Goal: Download file/media

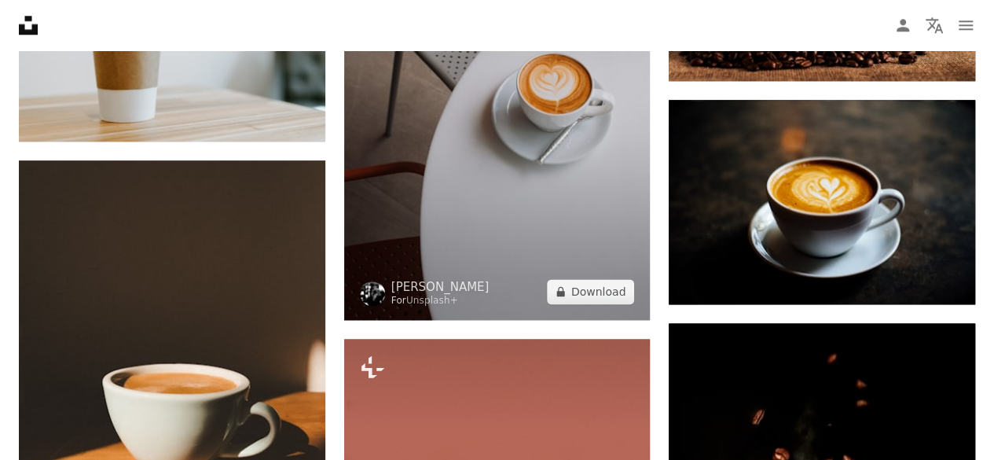
scroll to position [975, 0]
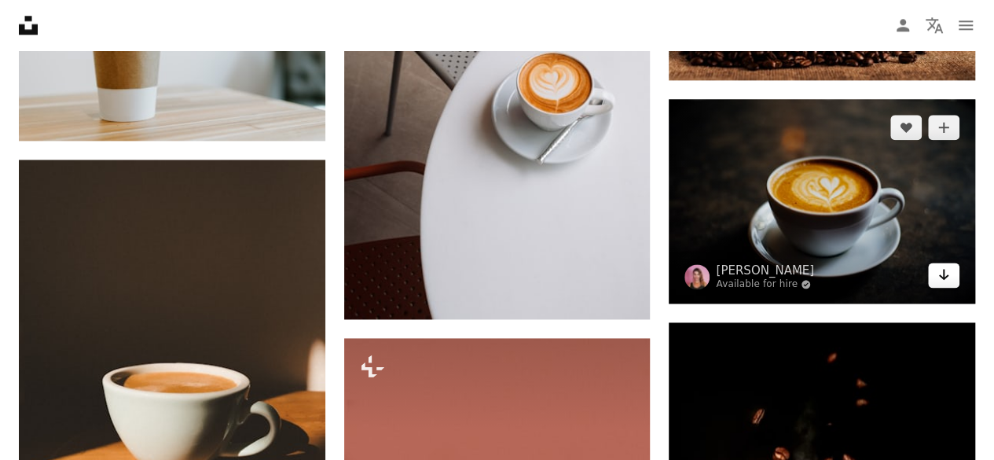
click at [936, 277] on link "Arrow pointing down" at bounding box center [943, 274] width 31 height 25
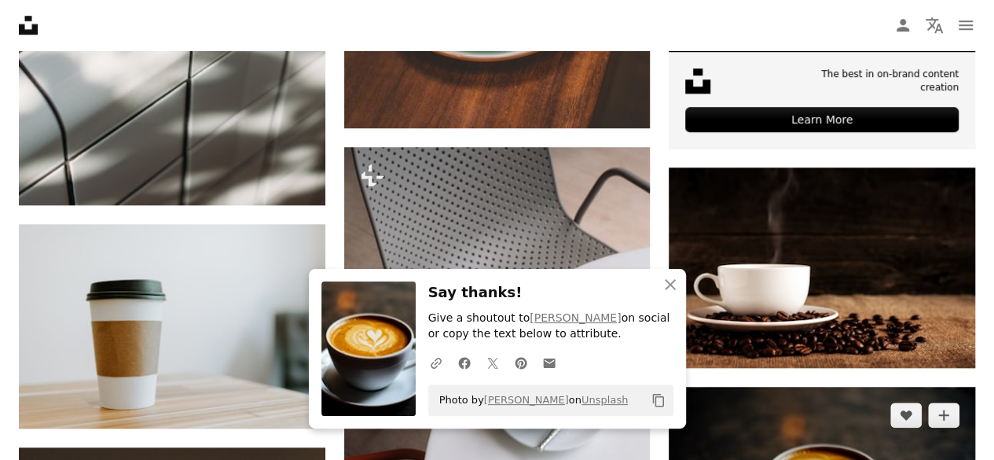
scroll to position [688, 0]
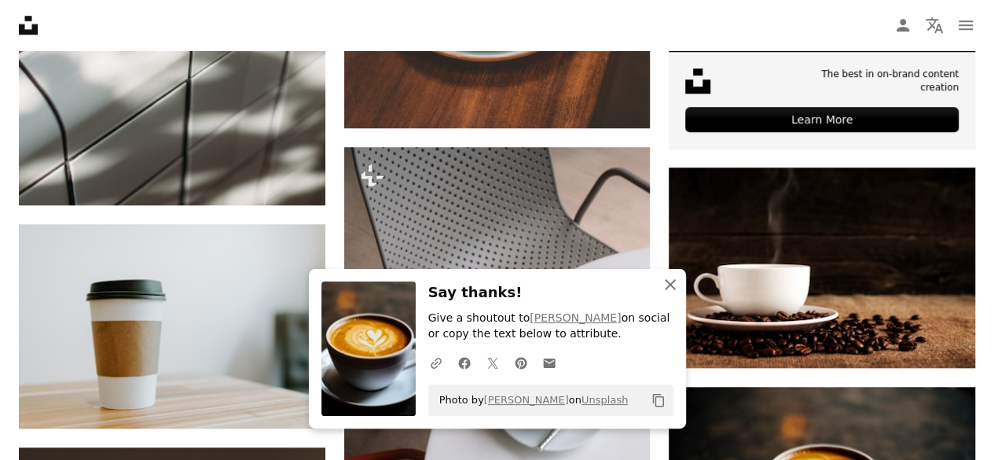
click at [671, 275] on icon "An X shape" at bounding box center [670, 284] width 19 height 19
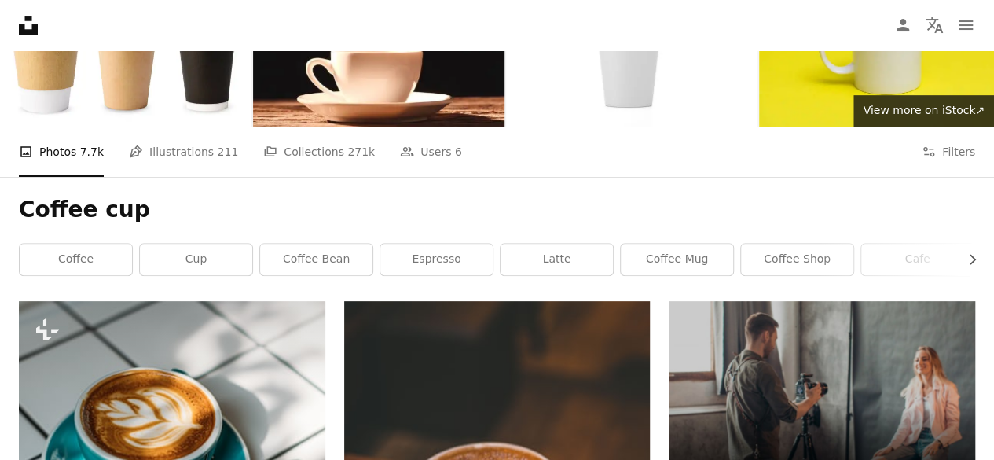
scroll to position [131, 0]
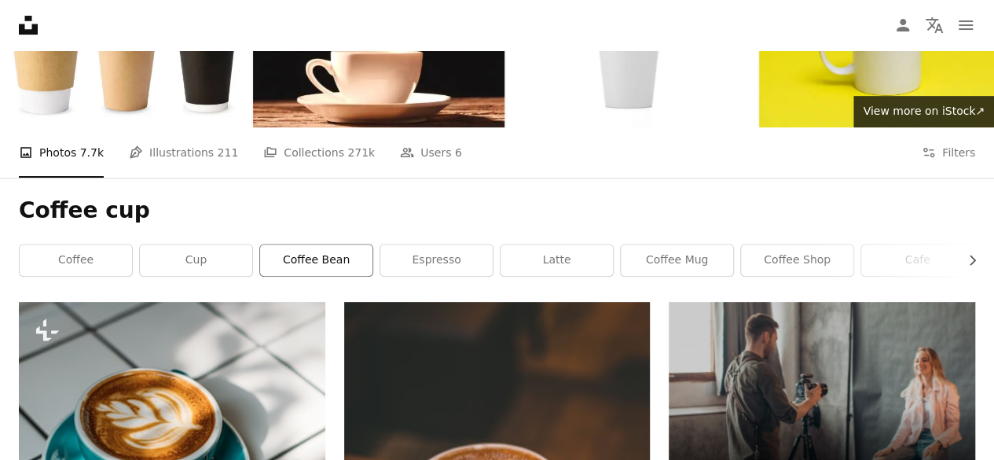
click at [313, 262] on link "coffee bean" at bounding box center [316, 259] width 112 height 31
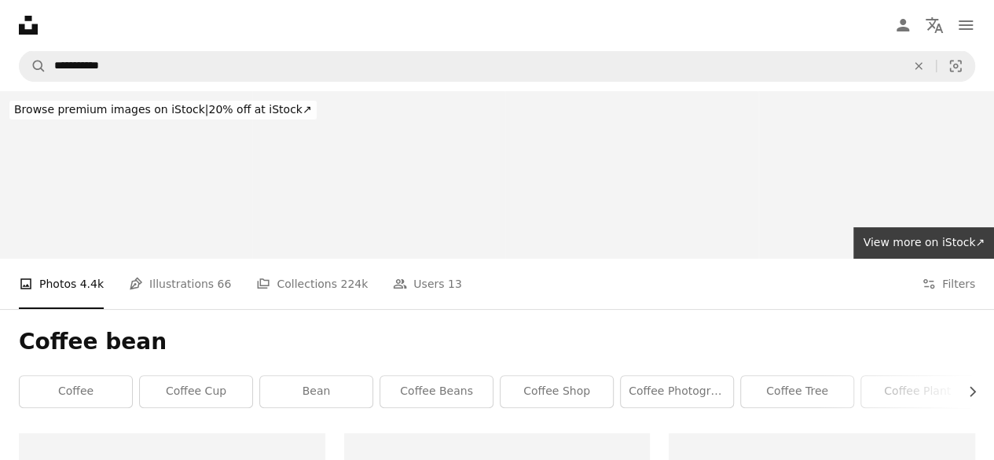
click at [674, 28] on nav "Unsplash logo Unsplash Home A photo Pen Tool A compass A stack of folders Downl…" at bounding box center [497, 25] width 994 height 50
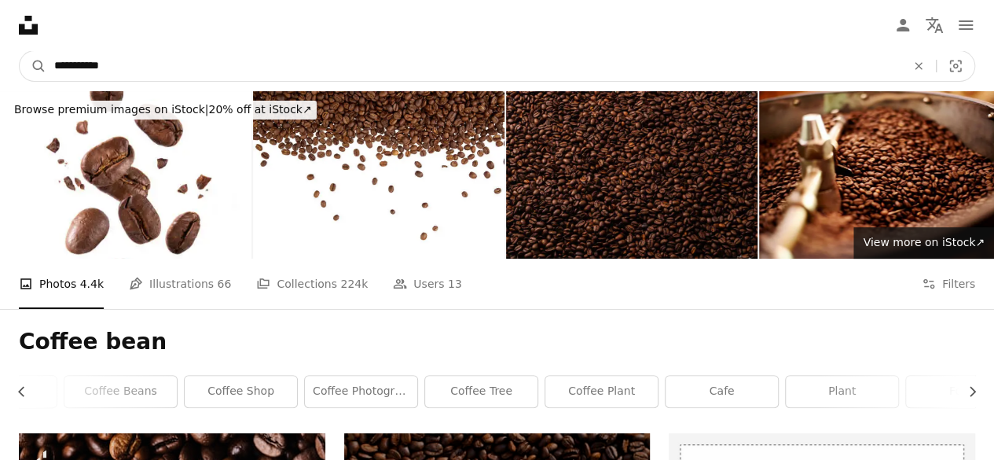
click at [466, 51] on input "**********" at bounding box center [473, 66] width 855 height 30
drag, startPoint x: 466, startPoint y: 50, endPoint x: 0, endPoint y: 29, distance: 466.5
type input "**********"
click at [20, 51] on button "A magnifying glass" at bounding box center [33, 66] width 27 height 30
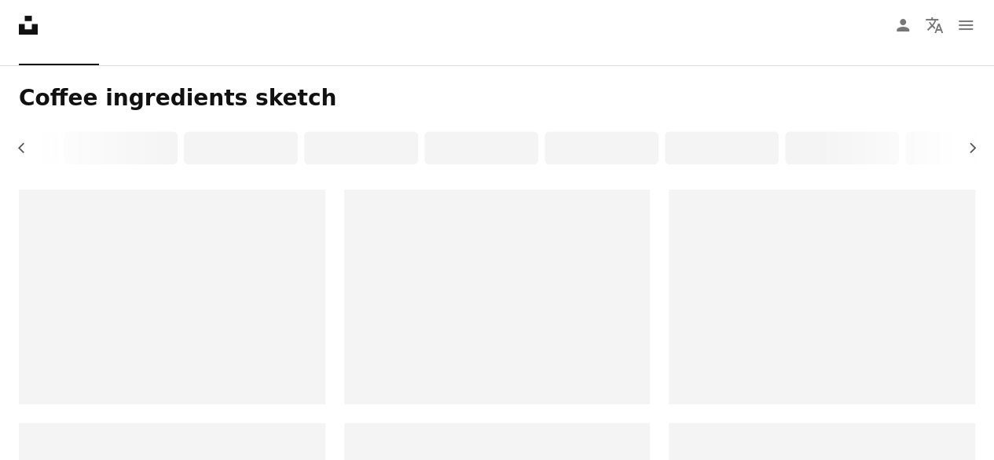
scroll to position [293, 0]
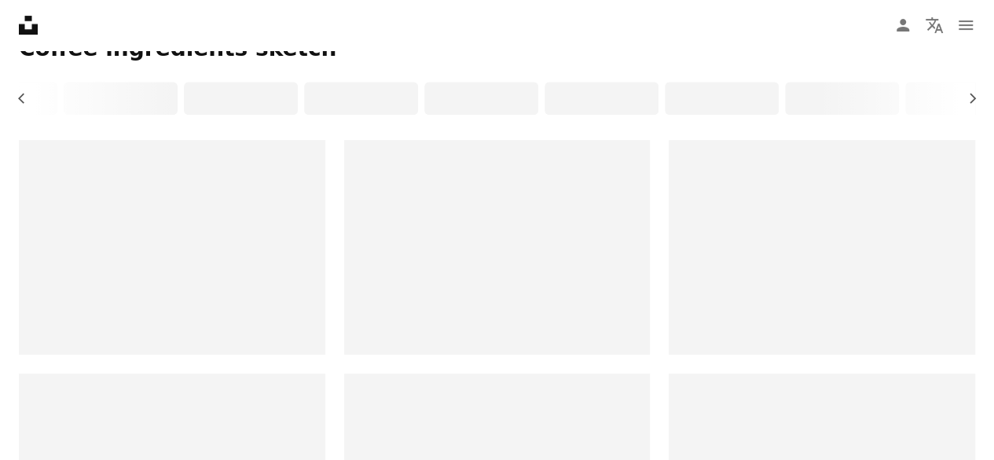
click at [984, 72] on div "Coffee ingredients sketch Chevron left Chevron right" at bounding box center [497, 78] width 994 height 124
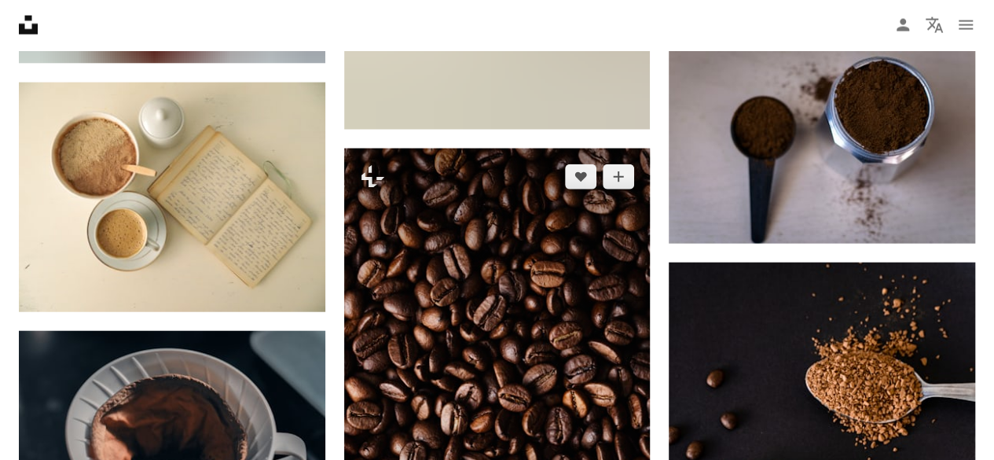
scroll to position [1739, 0]
